Goal: Task Accomplishment & Management: Manage account settings

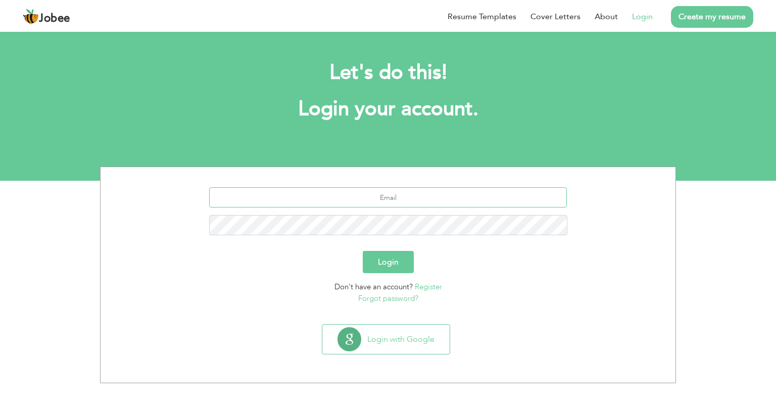
click at [406, 196] on input "text" at bounding box center [388, 198] width 358 height 20
type input "[EMAIL_ADDRESS][DOMAIN_NAME]"
click at [363, 251] on button "Login" at bounding box center [388, 262] width 51 height 22
click at [393, 249] on form "ashankayanai1144@gmail.com Login Don't have an account? Register Forgot passwor…" at bounding box center [388, 246] width 560 height 117
click at [392, 251] on button "Login" at bounding box center [388, 262] width 51 height 22
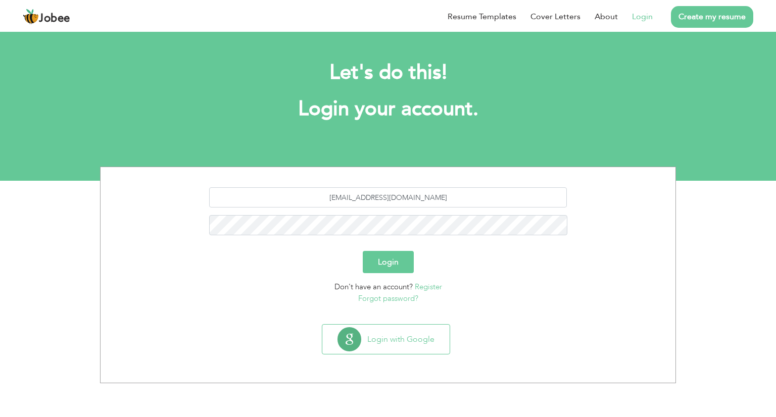
click at [390, 261] on button "Login" at bounding box center [388, 262] width 51 height 22
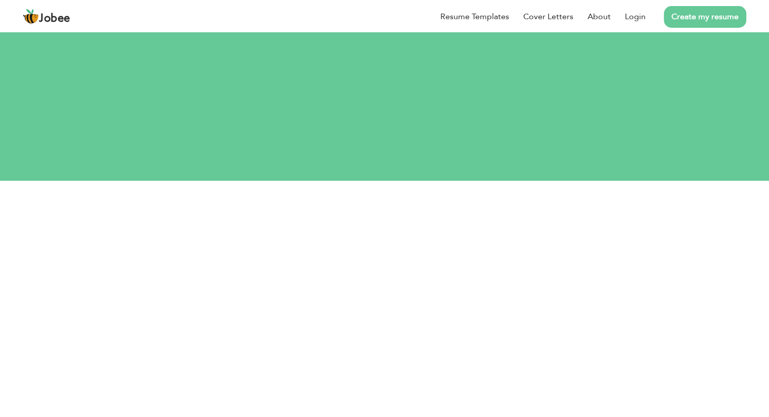
click at [445, 231] on section "Invalid login attempt. ashankayanai1144@gmail.com Login Don't have an account? …" at bounding box center [385, 313] width 560 height 190
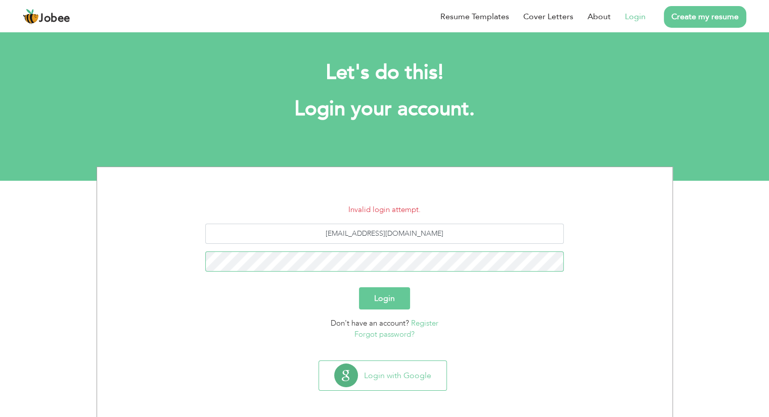
click at [359, 288] on button "Login" at bounding box center [384, 299] width 51 height 22
click at [388, 294] on button "Login" at bounding box center [384, 299] width 51 height 22
